Goal: Task Accomplishment & Management: Manage account settings

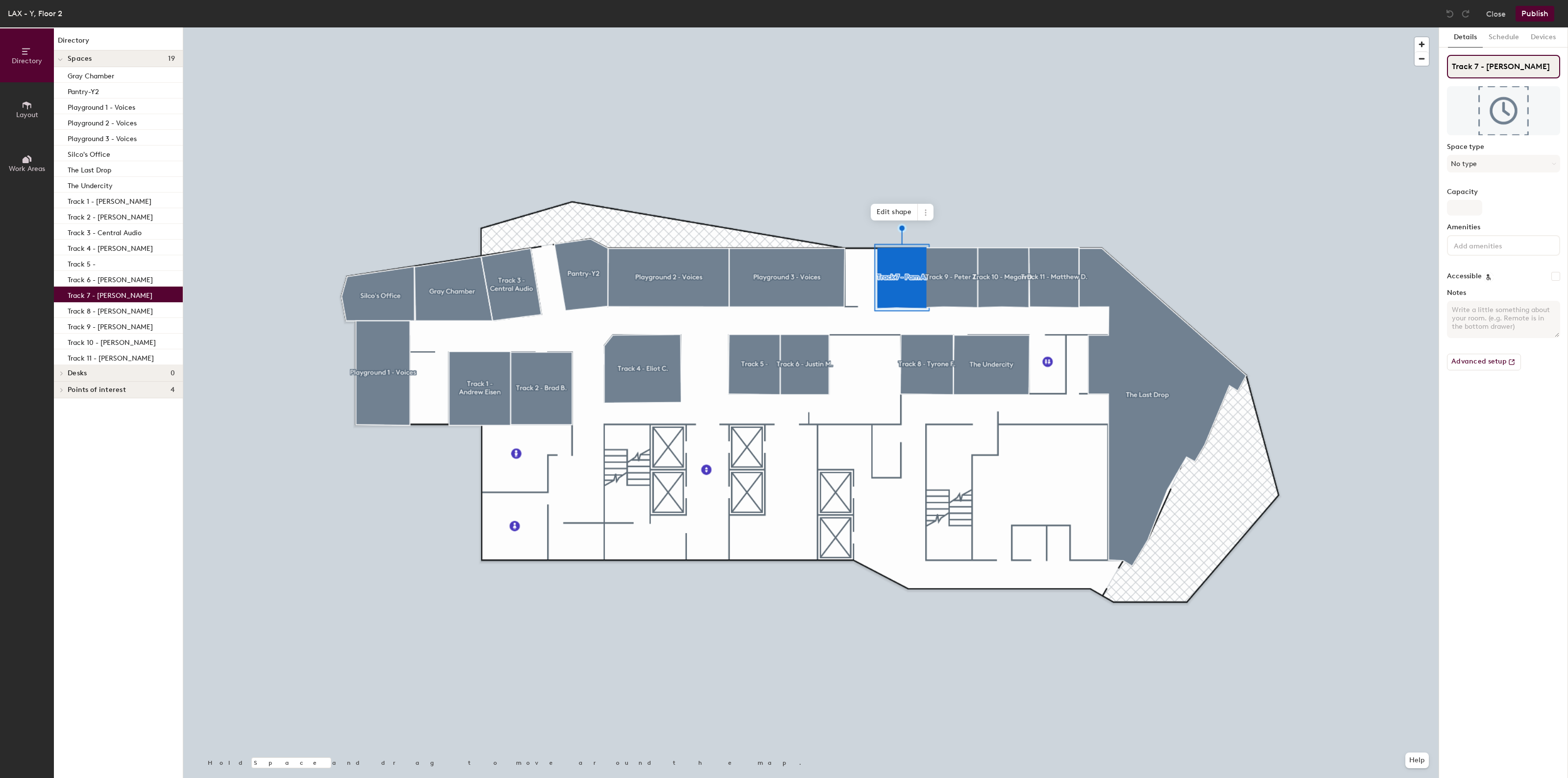
click at [1515, 66] on input "Track 7 - [PERSON_NAME]" at bounding box center [1503, 66] width 113 height 24
type input "Track 7 -"
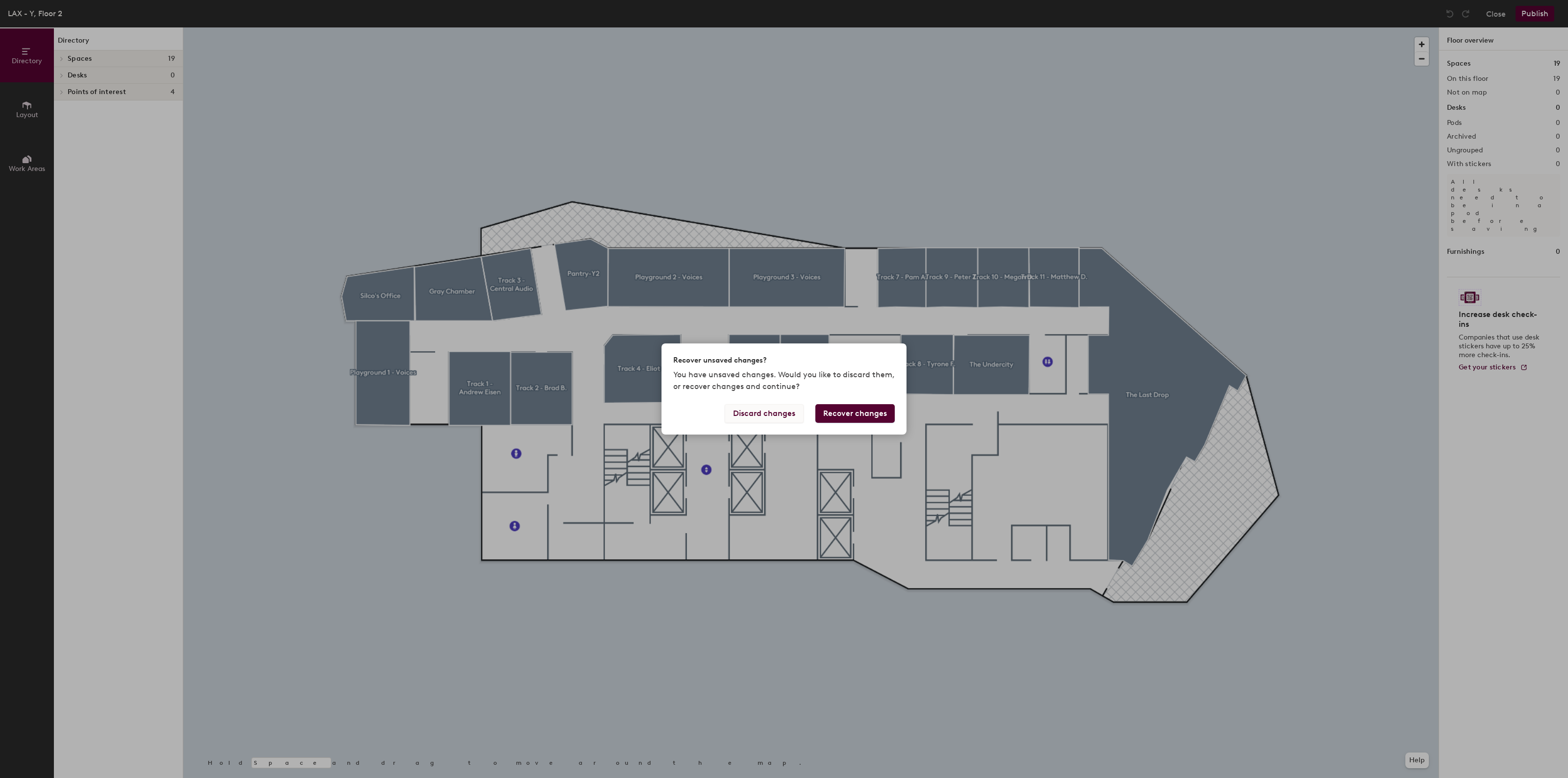
click at [760, 416] on button "Discard changes" at bounding box center [765, 413] width 79 height 19
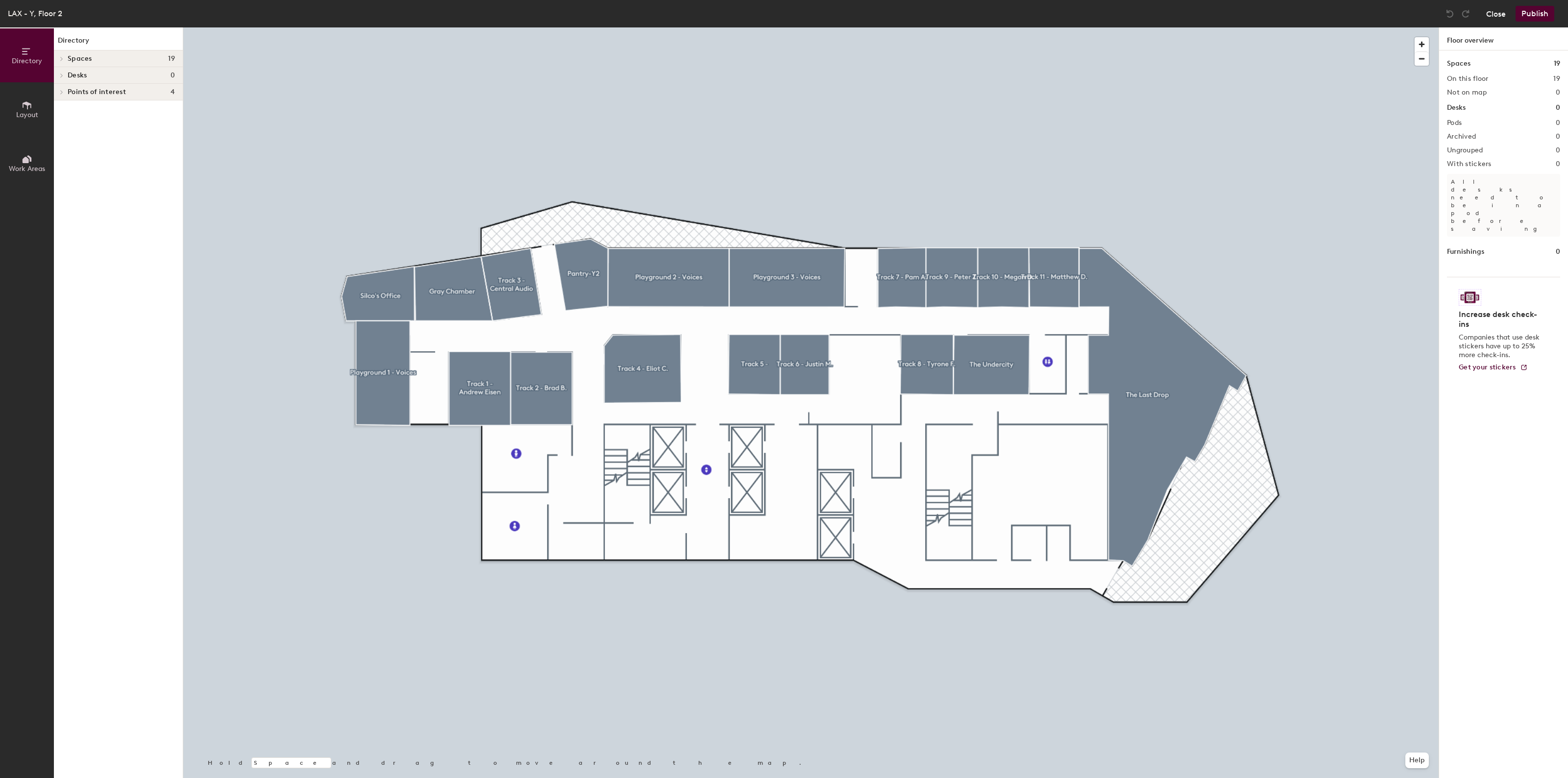
click at [1500, 10] on button "Close" at bounding box center [1496, 14] width 19 height 16
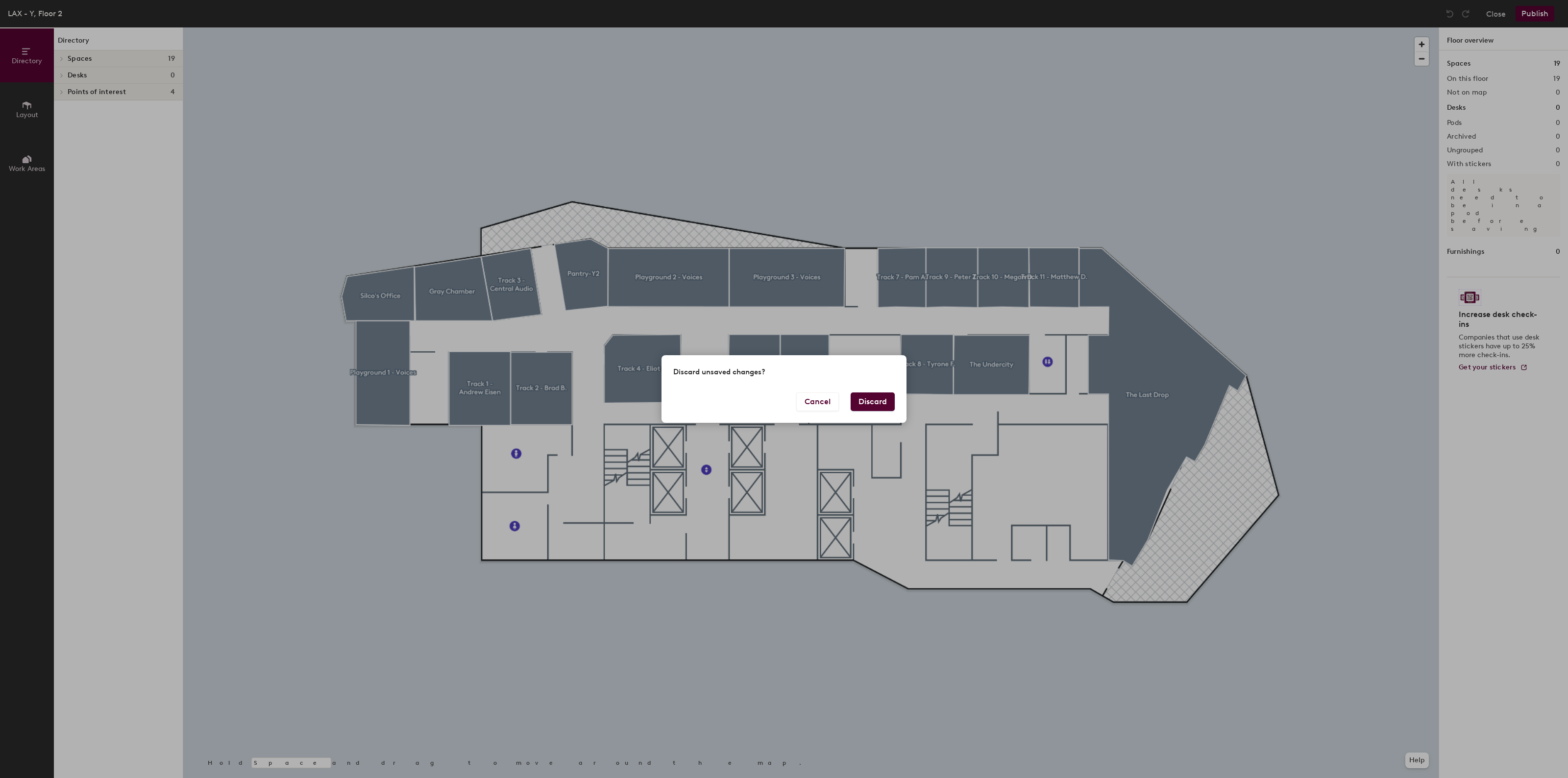
click at [869, 400] on button "Discard" at bounding box center [872, 402] width 44 height 19
